Goal: Check status: Check status

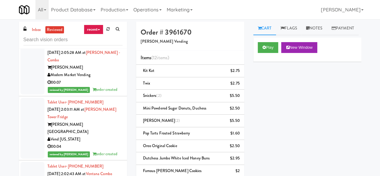
scroll to position [631, 0]
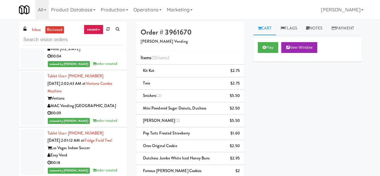
click at [65, 42] on input "text" at bounding box center [72, 39] width 99 height 11
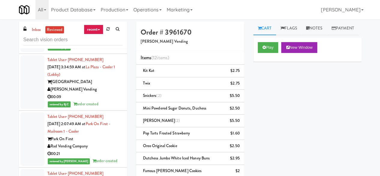
scroll to position [961, 0]
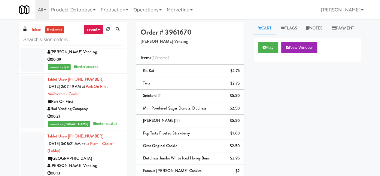
click at [99, 56] on div "[PERSON_NAME] Vending" at bounding box center [84, 52] width 75 height 8
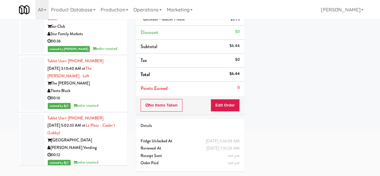
scroll to position [743, 0]
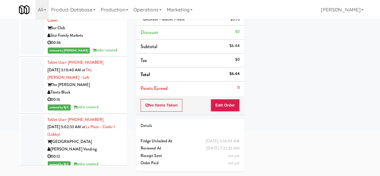
click at [96, 96] on div "Tleeto Black" at bounding box center [84, 93] width 75 height 8
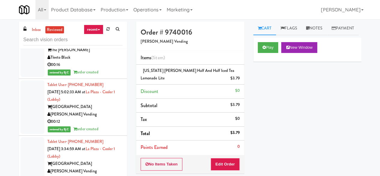
scroll to position [1081, 0]
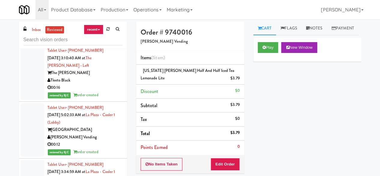
click at [102, 84] on div "Tleeto Black" at bounding box center [84, 81] width 75 height 8
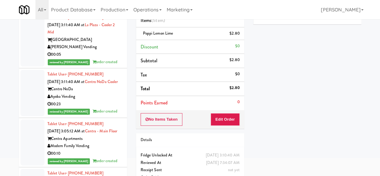
scroll to position [28, 0]
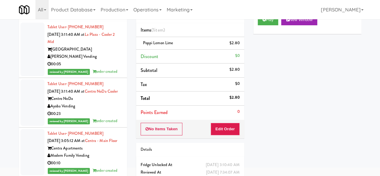
click at [103, 66] on div "00:05" at bounding box center [84, 64] width 75 height 8
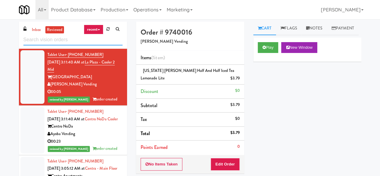
click at [84, 44] on input "text" at bounding box center [72, 39] width 99 height 11
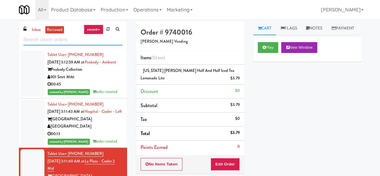
click at [83, 40] on input "text" at bounding box center [72, 39] width 99 height 11
